Goal: Navigation & Orientation: Find specific page/section

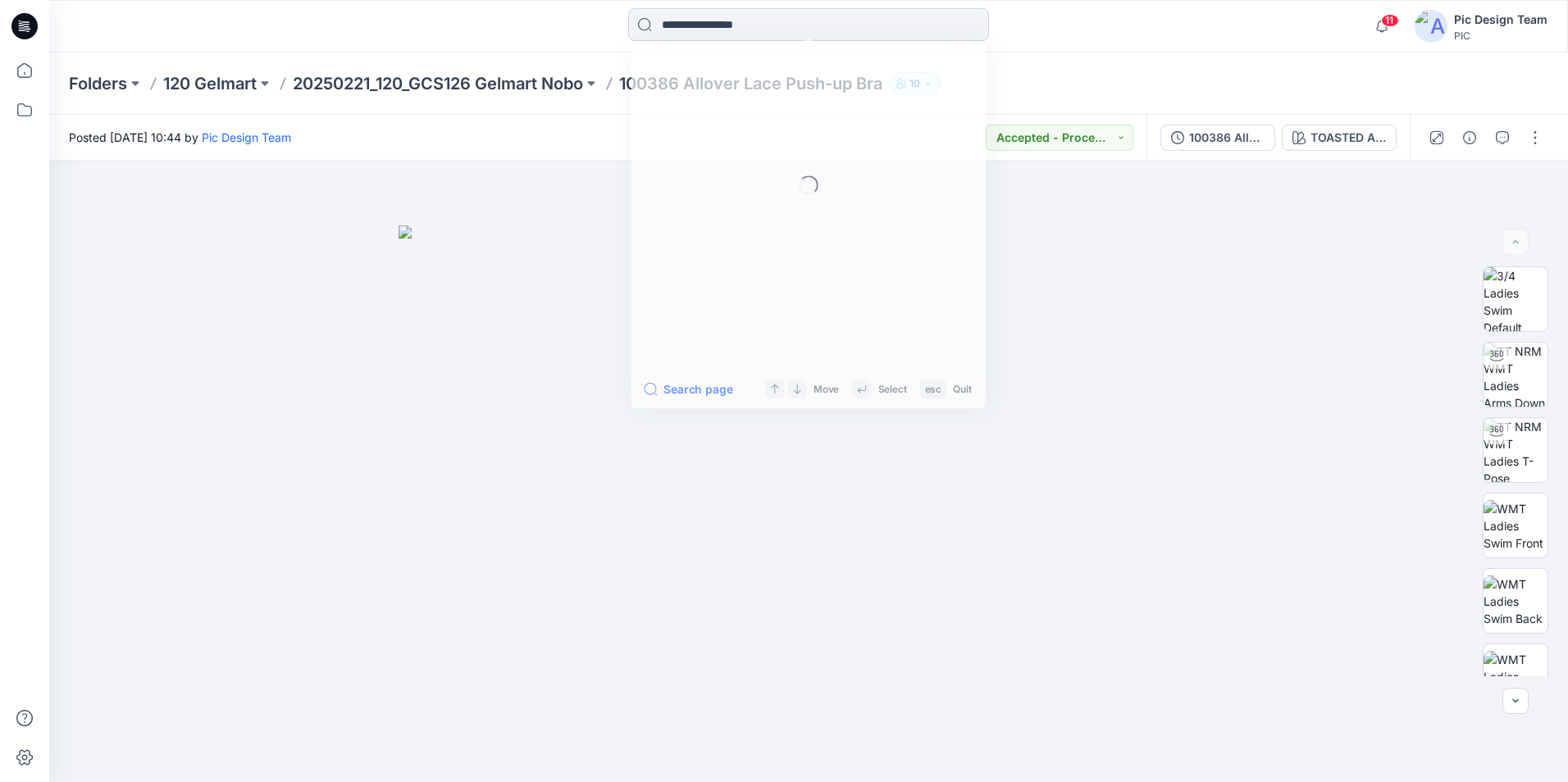
click at [800, 17] on input at bounding box center [808, 24] width 361 height 32
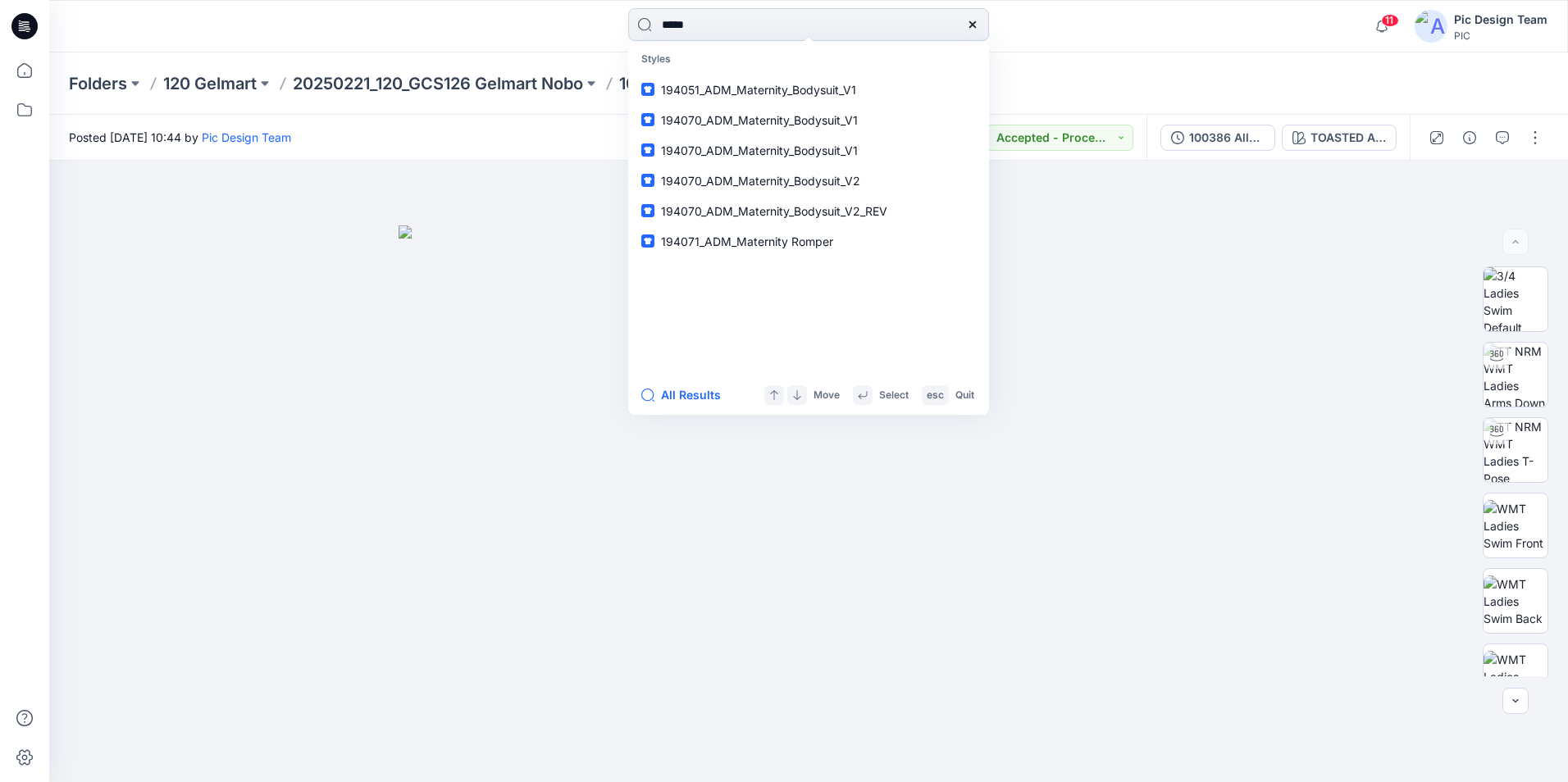
type input "******"
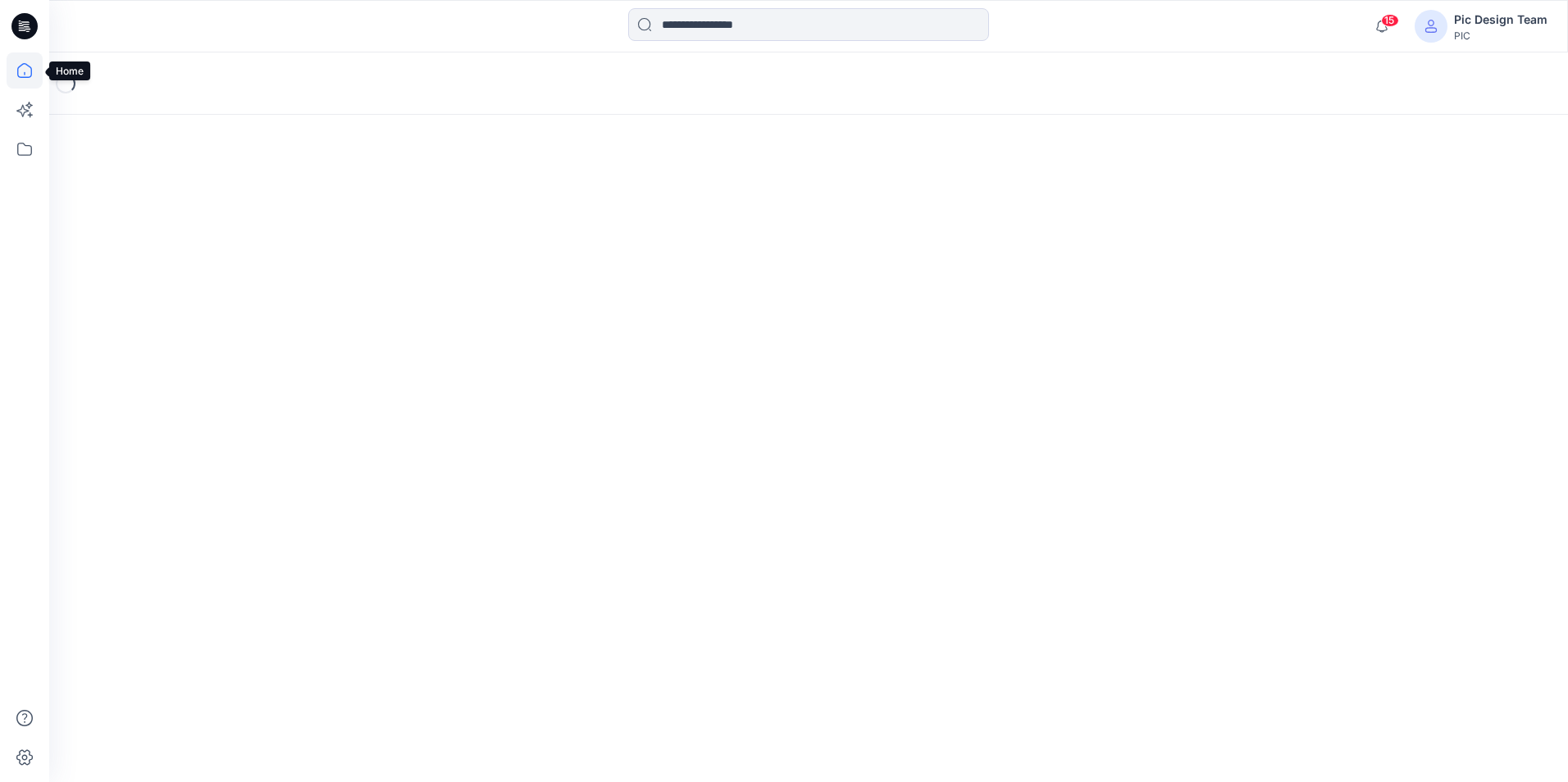
click at [16, 72] on icon at bounding box center [25, 70] width 36 height 36
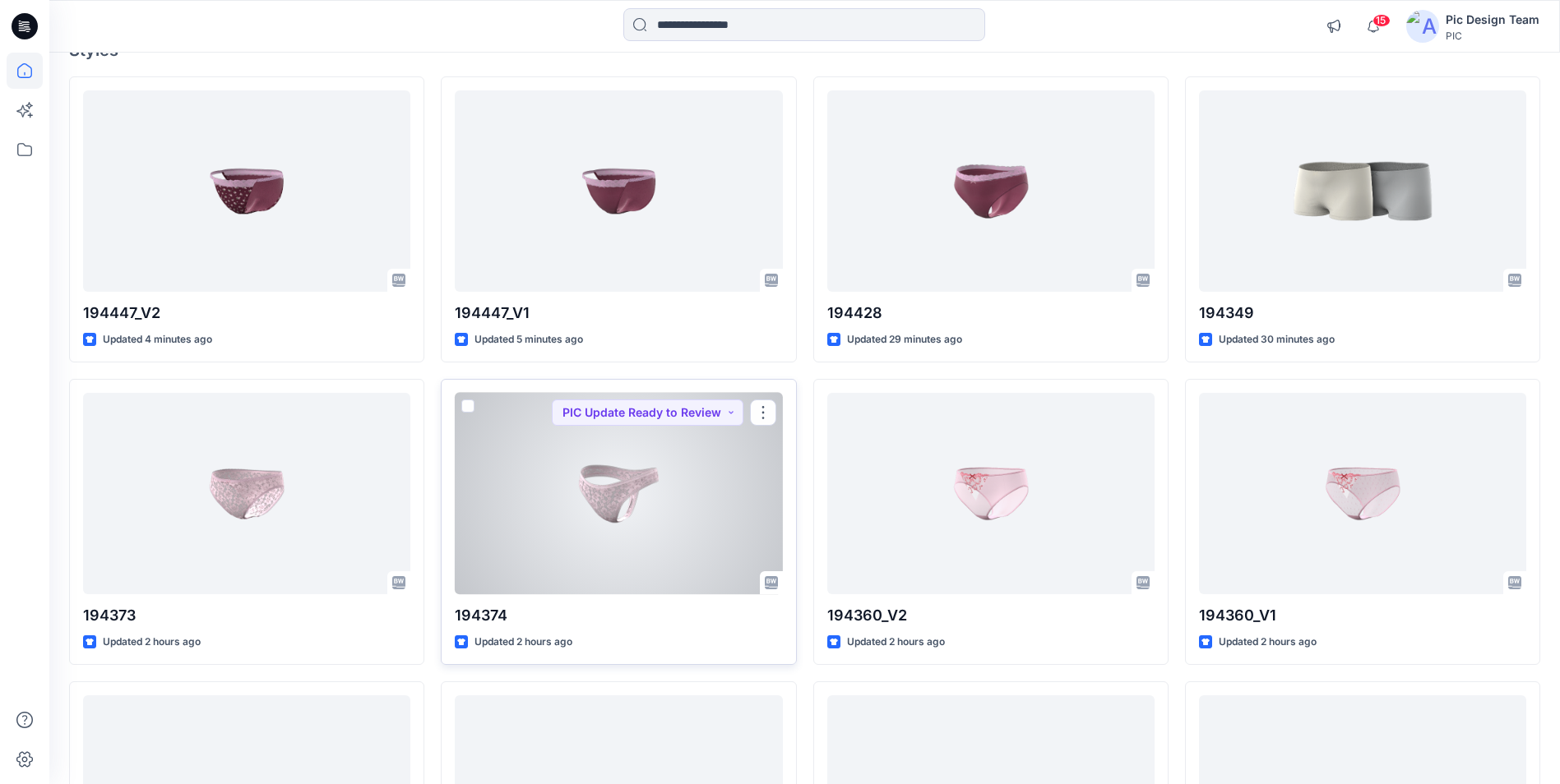
scroll to position [165, 0]
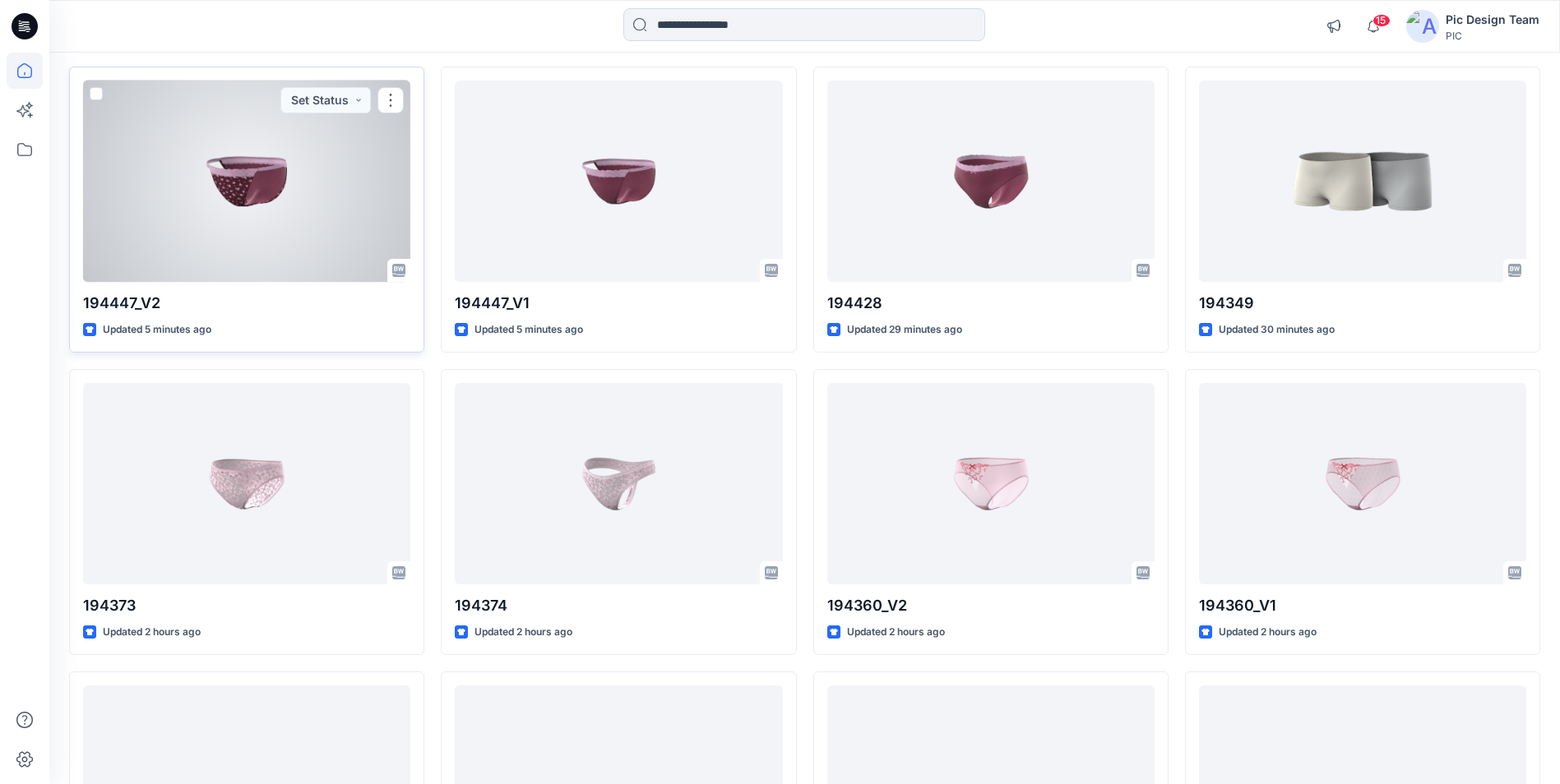
click at [201, 195] on div at bounding box center [247, 181] width 328 height 201
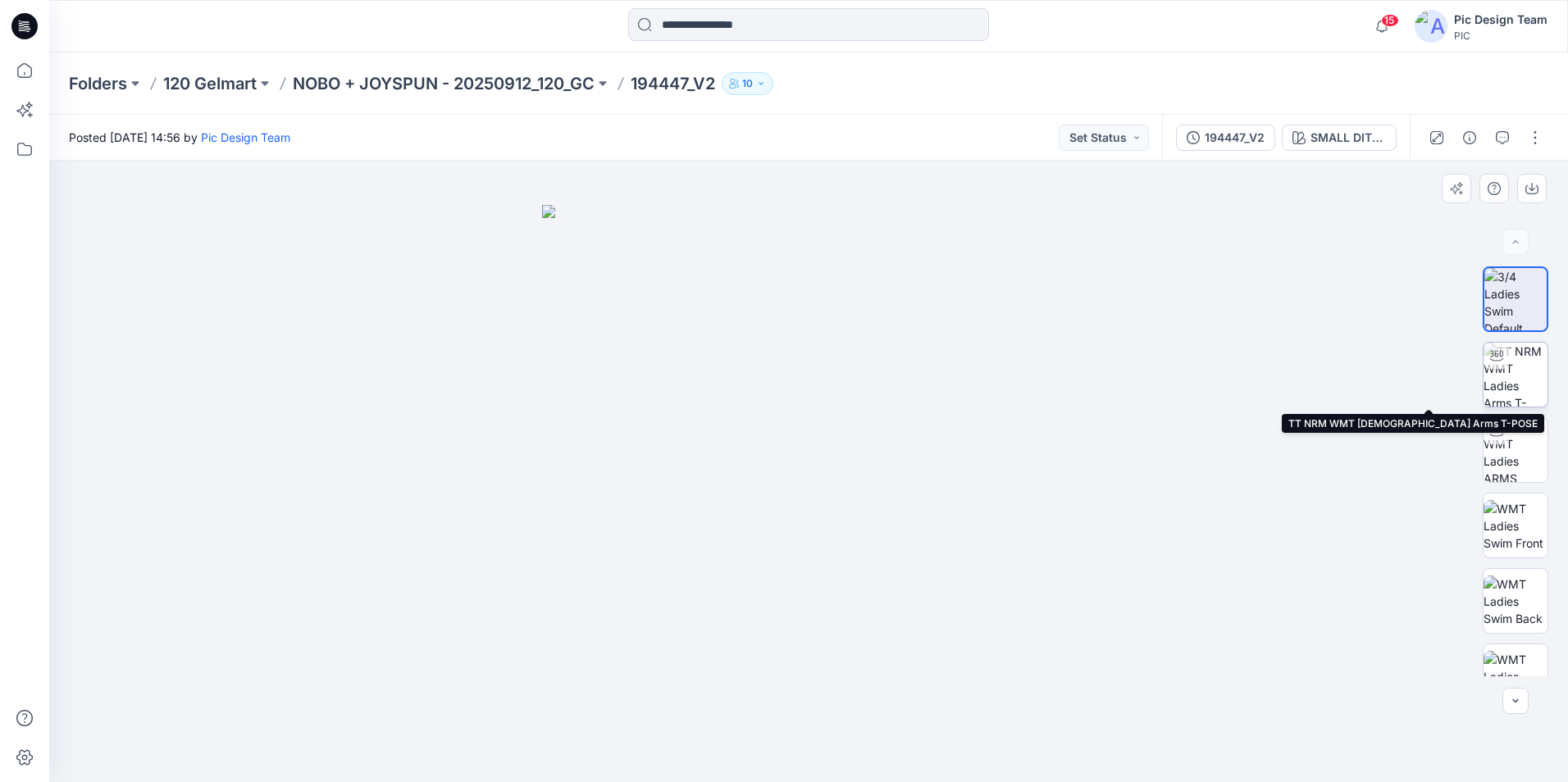
click at [1509, 373] on img at bounding box center [1515, 374] width 64 height 64
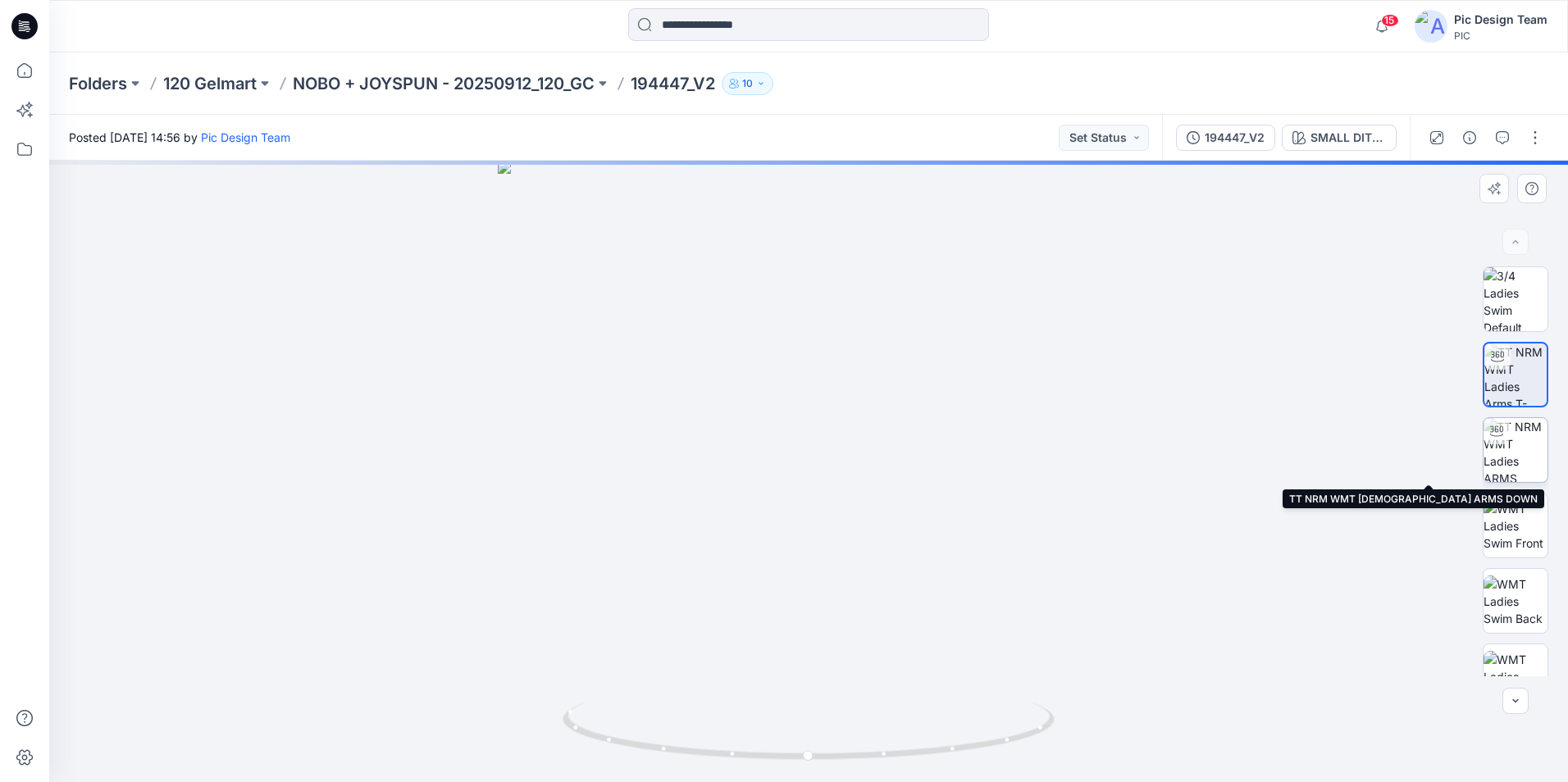
click at [1527, 454] on img at bounding box center [1515, 450] width 64 height 64
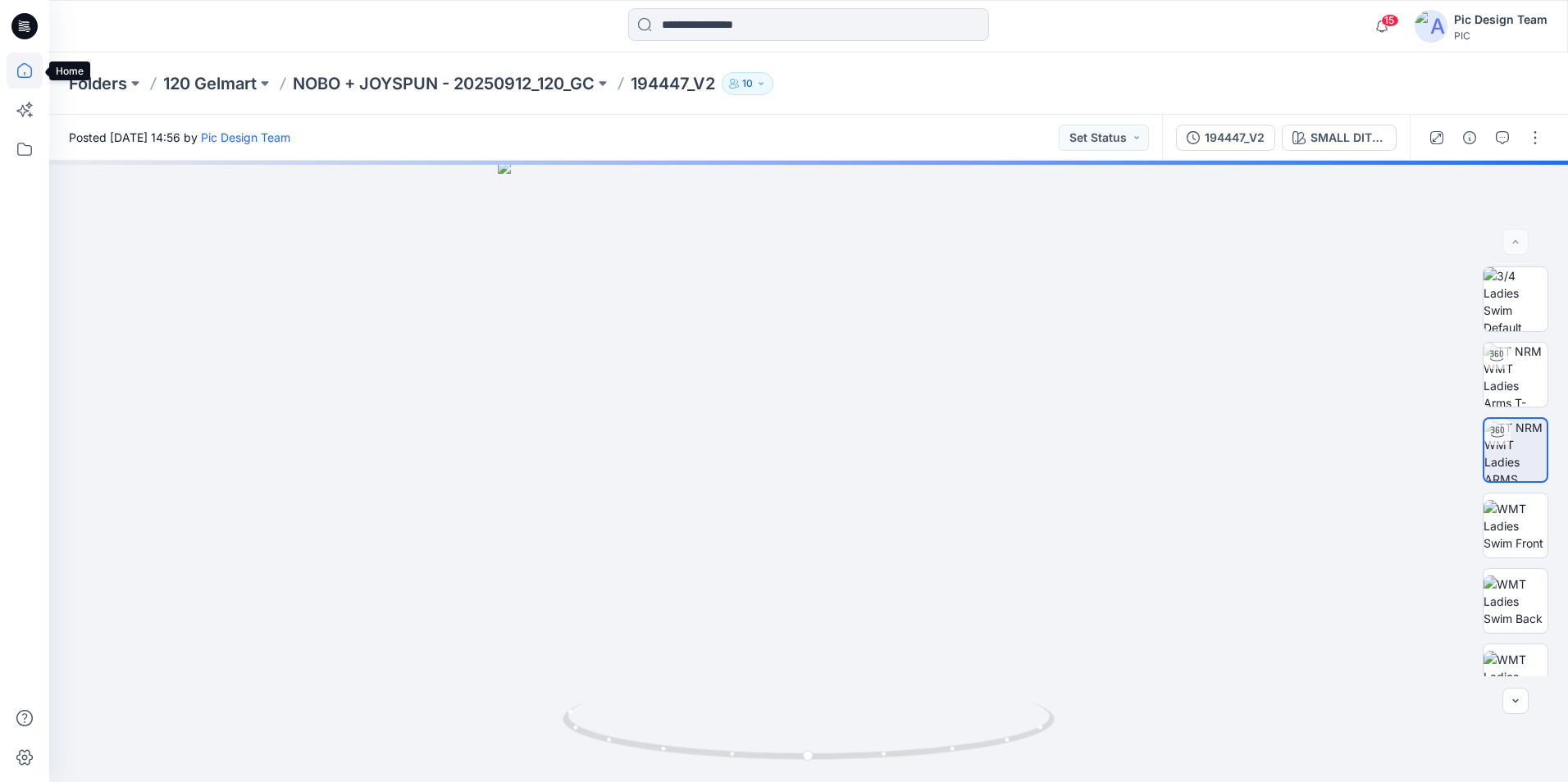
click at [19, 70] on icon at bounding box center [25, 70] width 36 height 36
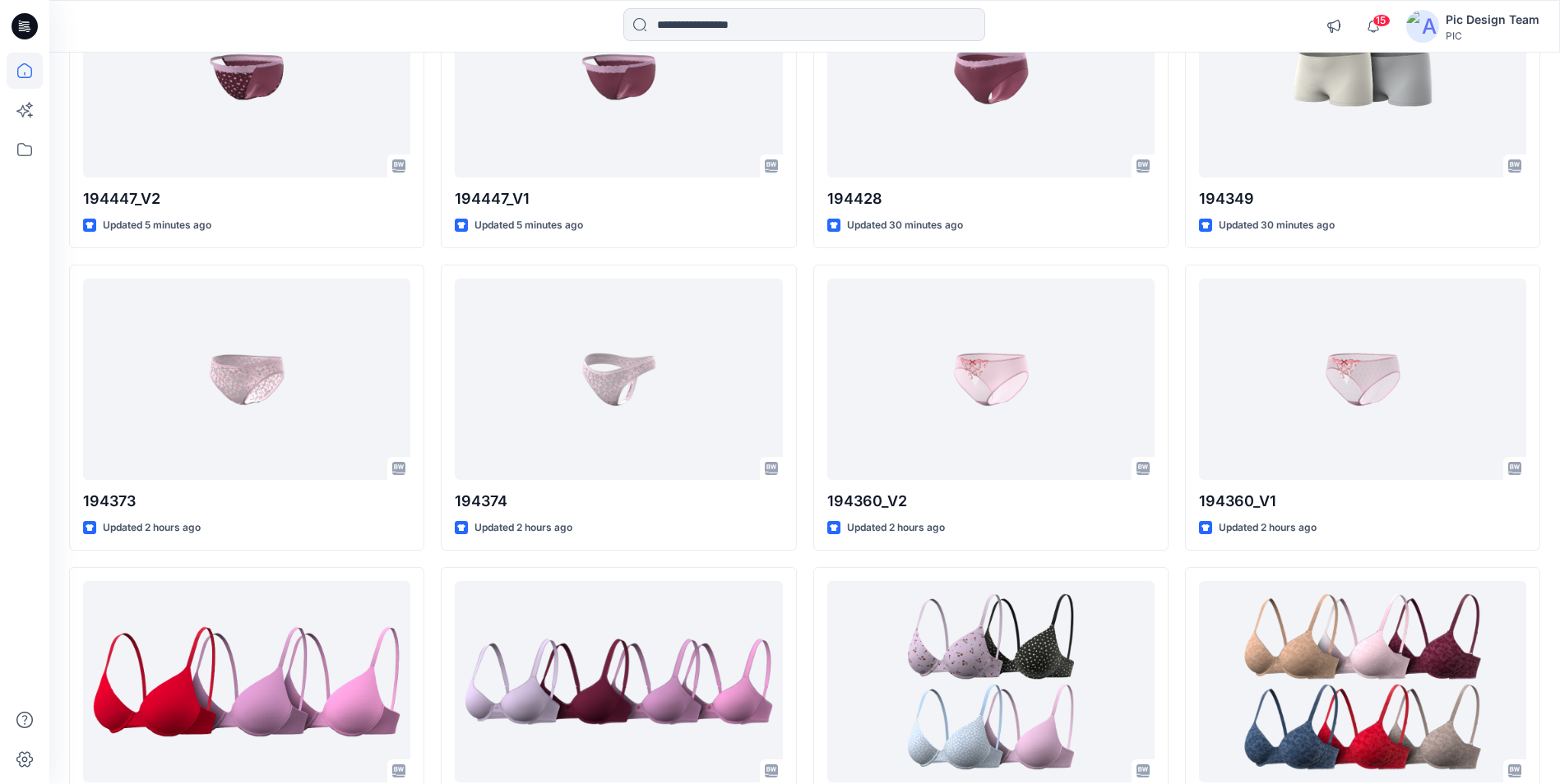
scroll to position [328, 0]
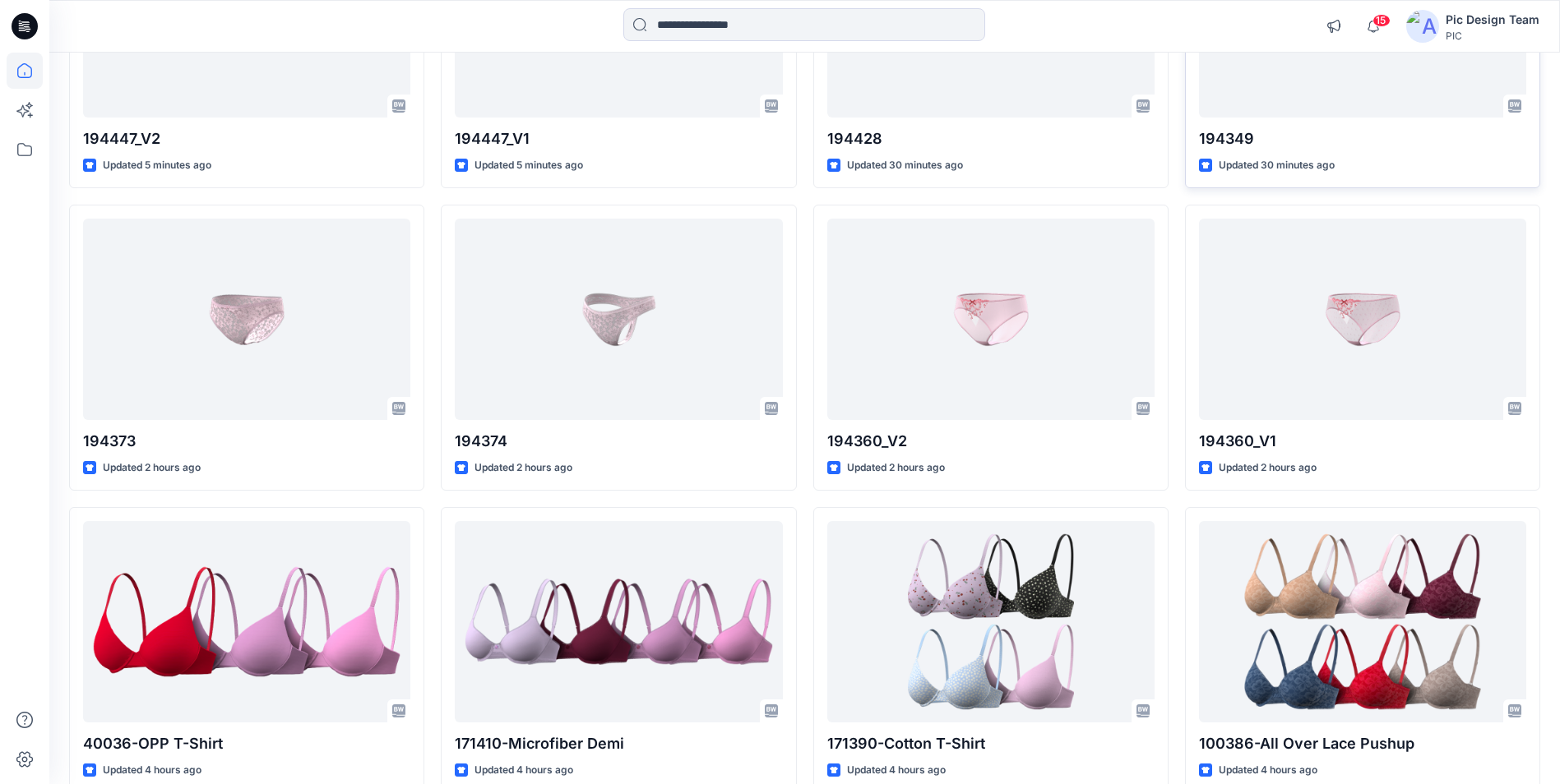
click at [1201, 109] on div "194349 Updated 30 minutes ago" at bounding box center [1363, 45] width 355 height 286
